Goal: Use online tool/utility

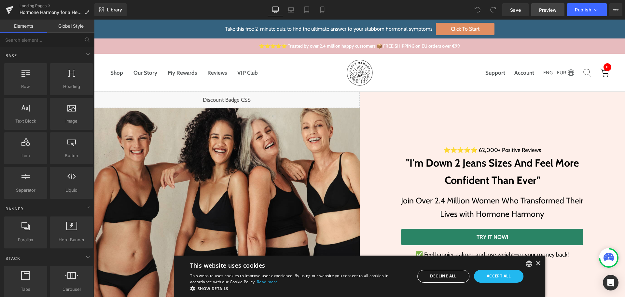
click at [548, 12] on span "Preview" at bounding box center [548, 10] width 18 height 7
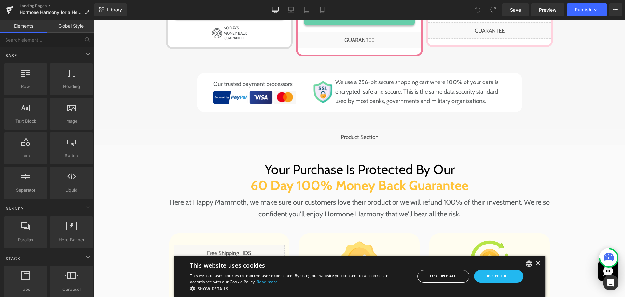
scroll to position [3379, 0]
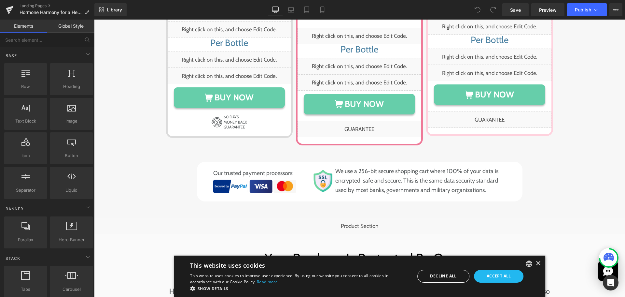
click at [359, 217] on div "Liquid" at bounding box center [359, 225] width 531 height 16
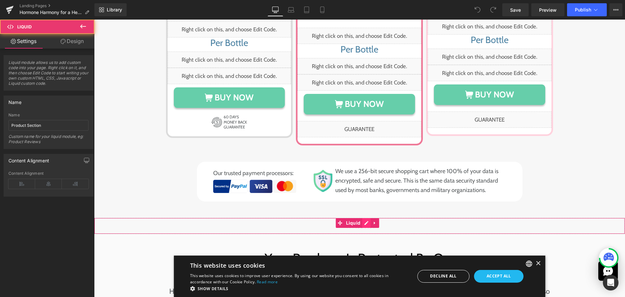
click at [366, 217] on div "Liquid" at bounding box center [359, 225] width 531 height 16
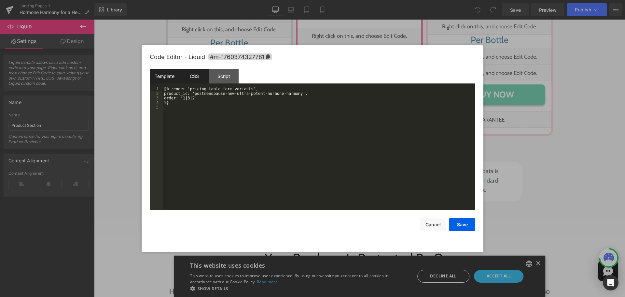
click at [196, 77] on div "CSS" at bounding box center [194, 76] width 30 height 15
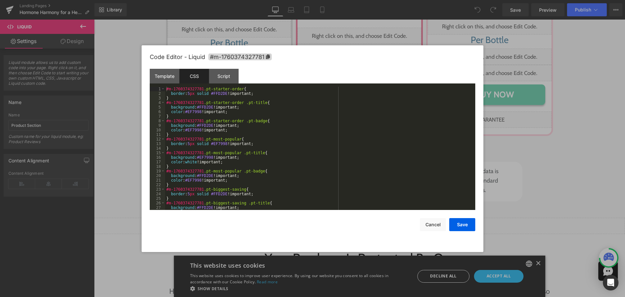
click at [251, 133] on div "#m-1760374327781 .pt-starter-order { border : 5 px solid #FFD2DE !important; } …" at bounding box center [319, 153] width 308 height 132
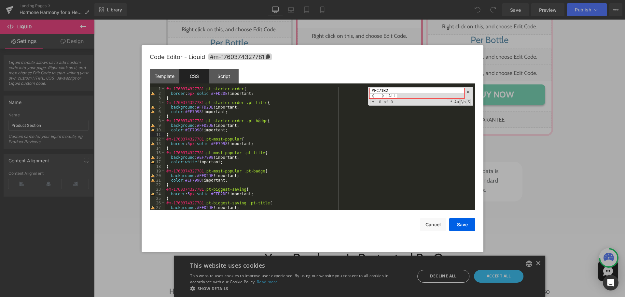
click at [375, 91] on input "#FC71B2" at bounding box center [416, 90] width 95 height 5
type input "FC71B2"
click at [467, 93] on span at bounding box center [468, 92] width 5 height 5
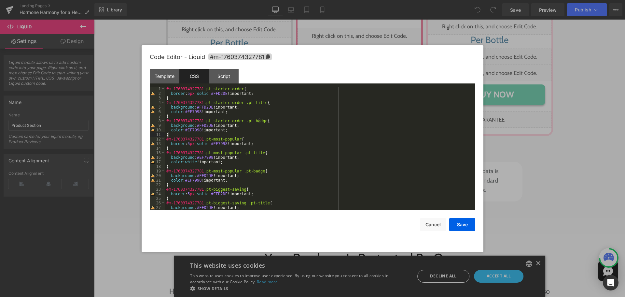
scroll to position [59, 0]
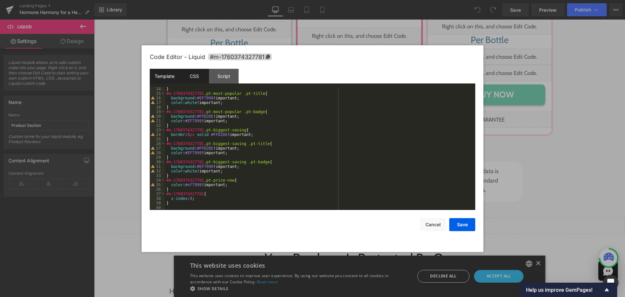
click at [164, 76] on div "Template" at bounding box center [165, 76] width 30 height 15
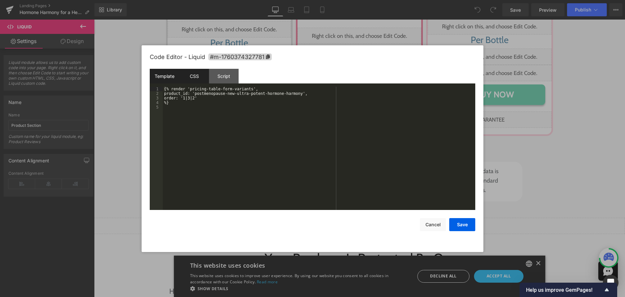
click at [194, 70] on div "CSS" at bounding box center [194, 76] width 30 height 15
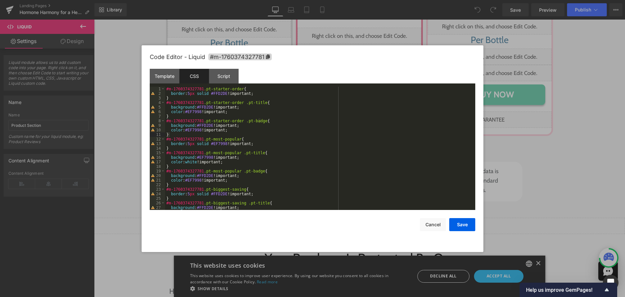
scroll to position [0, 0]
click at [215, 94] on div "#m-1760374327781 .pt-starter-order { border : 5 px solid #FFD2DE !important; } …" at bounding box center [319, 153] width 308 height 132
click at [442, 225] on button "Cancel" at bounding box center [433, 224] width 26 height 13
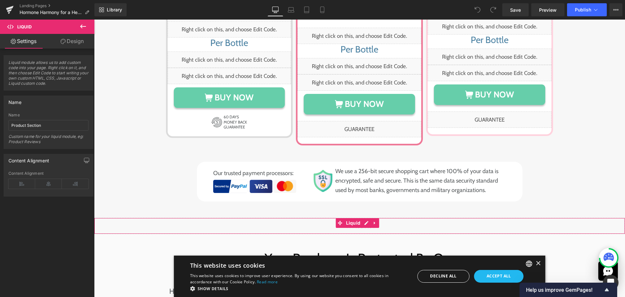
click at [364, 217] on div "Liquid" at bounding box center [359, 225] width 531 height 16
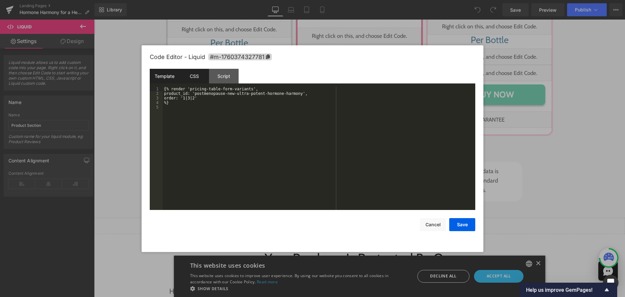
click at [182, 72] on div "CSS" at bounding box center [194, 76] width 30 height 15
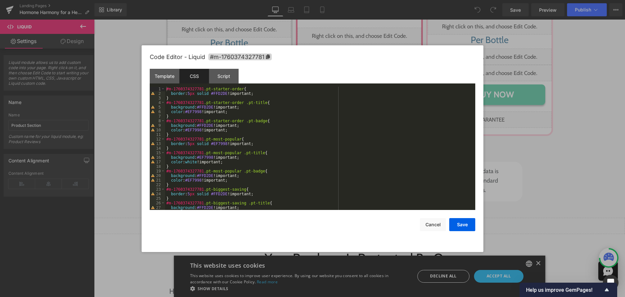
click at [328, 109] on div "#m-1760374327781 .pt-starter-order { border : 5 px solid #FFD2DE !important; } …" at bounding box center [319, 153] width 308 height 132
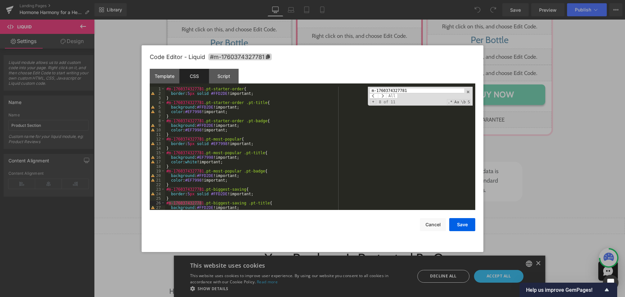
type input "m-1760374327781"
drag, startPoint x: 347, startPoint y: 161, endPoint x: 292, endPoint y: 155, distance: 55.1
click at [348, 161] on div "#m-1760374327781 .pt-starter-order { border : 5 px solid #FFD2DE !important; } …" at bounding box center [319, 153] width 308 height 132
click at [201, 89] on div "#m-1760374327781 .pt-starter-order { border : 5 px solid #FFD2DE !important; } …" at bounding box center [319, 153] width 308 height 132
click at [469, 92] on span at bounding box center [468, 92] width 5 height 5
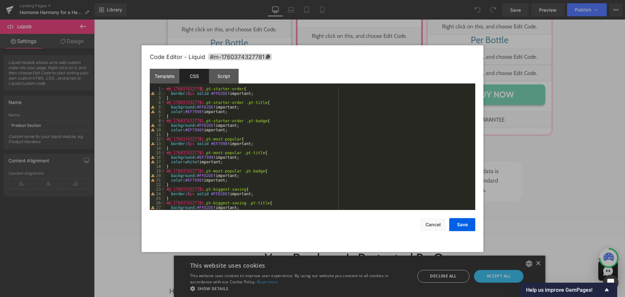
drag, startPoint x: 219, startPoint y: 89, endPoint x: 224, endPoint y: 89, distance: 4.9
click at [219, 89] on div "#m-1760374327781 .pt-starter-order { border : 5 px solid #FFD2DE !important; } …" at bounding box center [319, 153] width 308 height 132
drag, startPoint x: 238, startPoint y: 88, endPoint x: 164, endPoint y: 86, distance: 73.3
click at [164, 87] on pre "1 2 3 4 5 6 7 8 9 10 11 12 13 14 15 16 17 18 19 20 21 22 23 24 25 26 27 28 #m-1…" at bounding box center [313, 148] width 326 height 123
